Goal: Find specific page/section: Find specific page/section

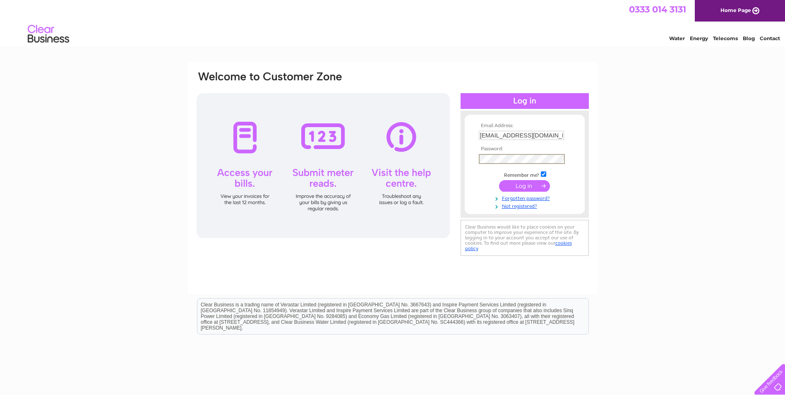
click at [499, 180] on input "submit" at bounding box center [524, 186] width 51 height 12
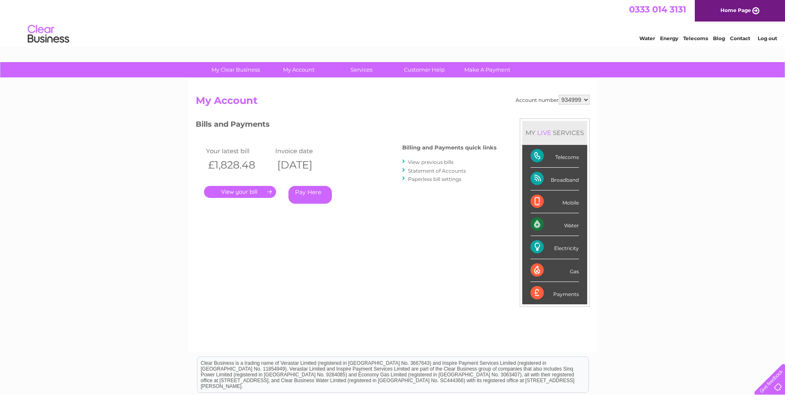
click at [441, 162] on link "View previous bills" at bounding box center [431, 162] width 46 height 6
click at [238, 190] on link "." at bounding box center [240, 192] width 72 height 12
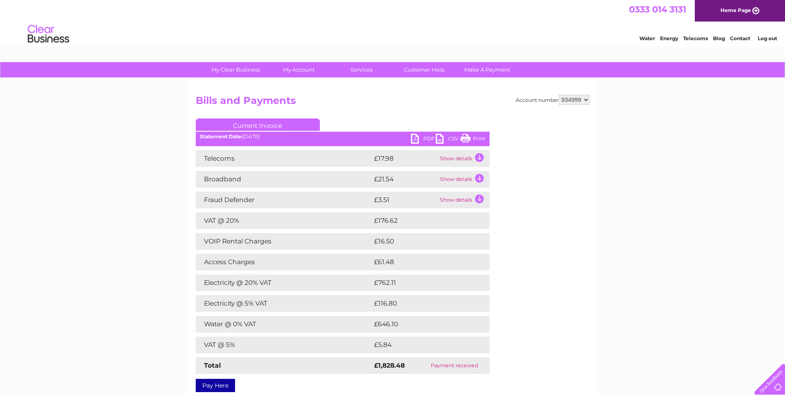
scroll to position [41, 0]
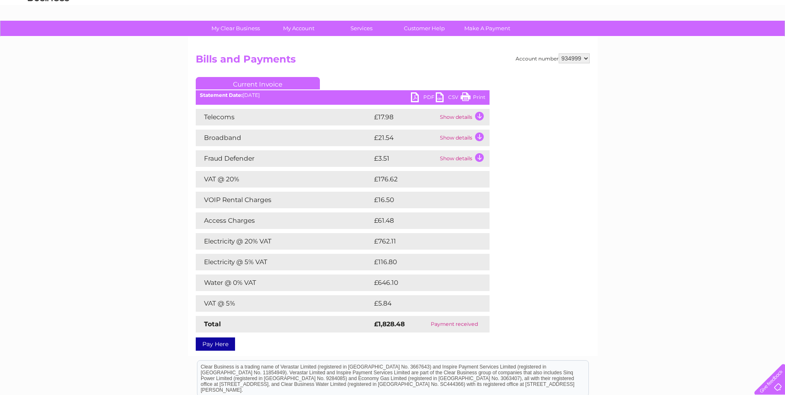
click at [478, 136] on td "Show details" at bounding box center [464, 138] width 52 height 17
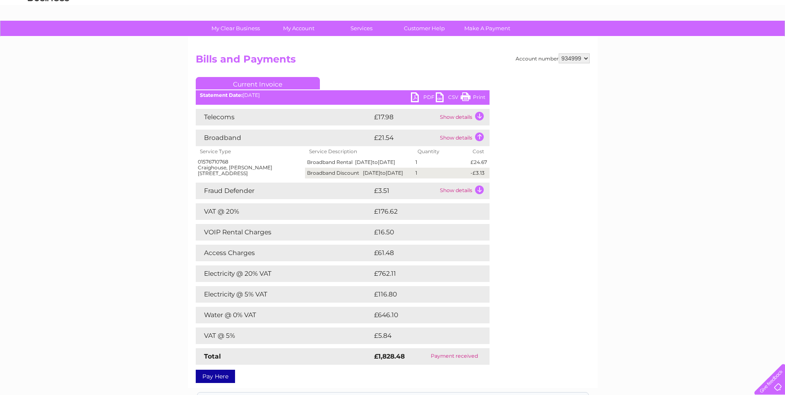
click at [481, 140] on td "Show details" at bounding box center [464, 138] width 52 height 17
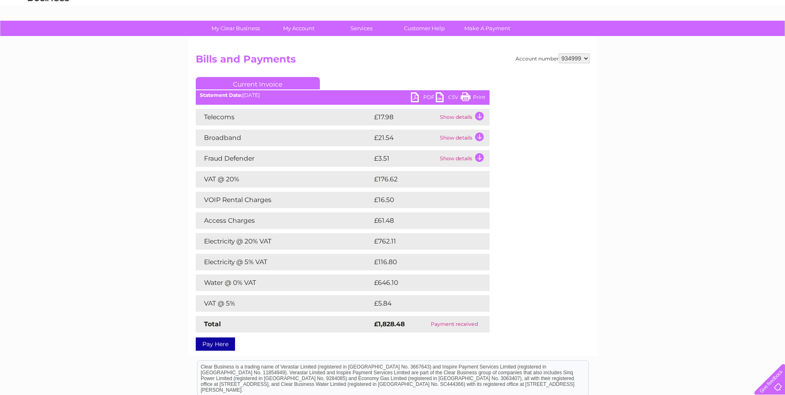
click at [481, 135] on td "Show details" at bounding box center [464, 138] width 52 height 17
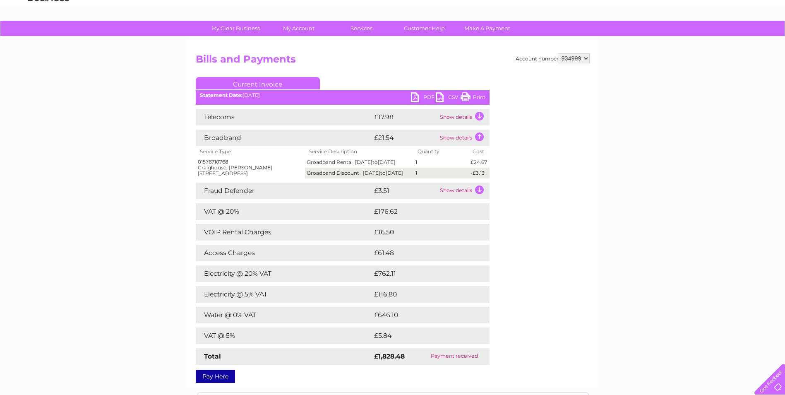
click at [481, 135] on td "Show details" at bounding box center [464, 138] width 52 height 17
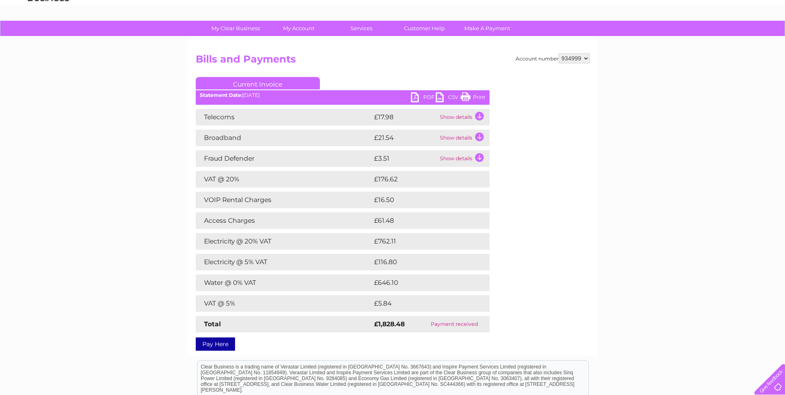
click at [477, 117] on td "Show details" at bounding box center [464, 117] width 52 height 17
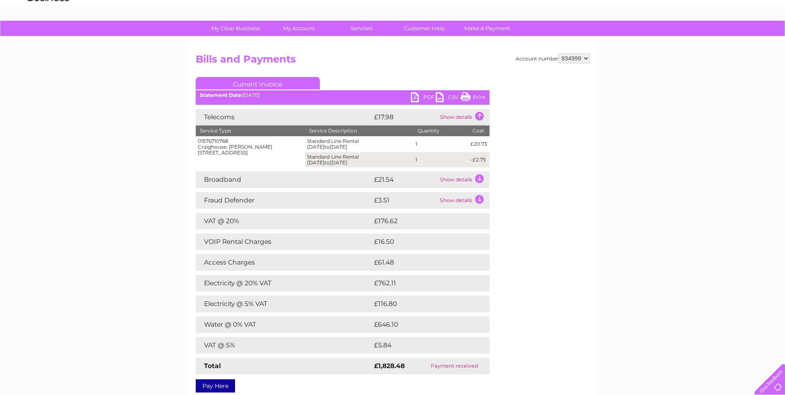
click at [477, 117] on td "Show details" at bounding box center [464, 117] width 52 height 17
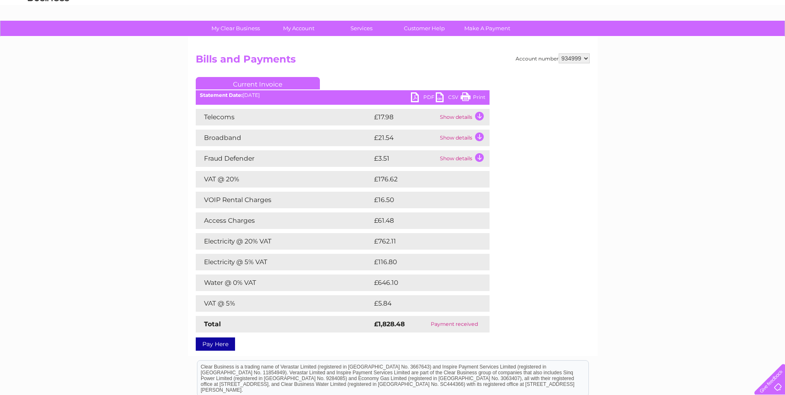
click at [479, 158] on td "Show details" at bounding box center [464, 158] width 52 height 17
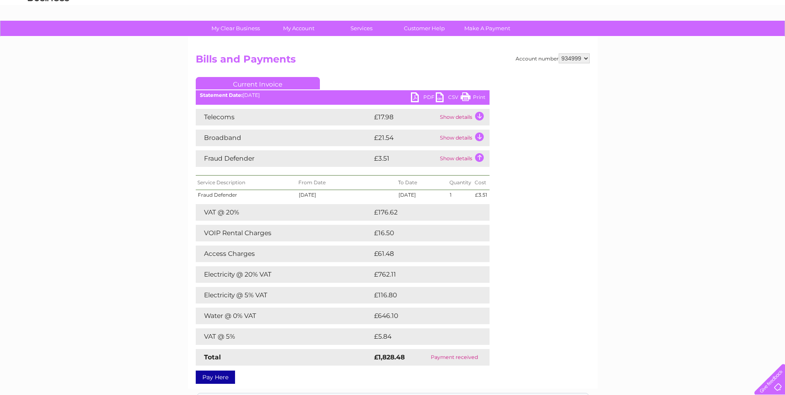
click at [479, 158] on td "Show details" at bounding box center [464, 158] width 52 height 17
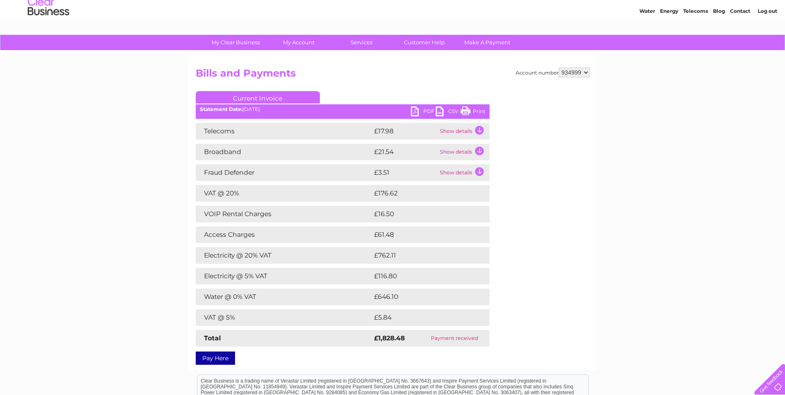
scroll to position [26, 0]
